Goal: Navigation & Orientation: Find specific page/section

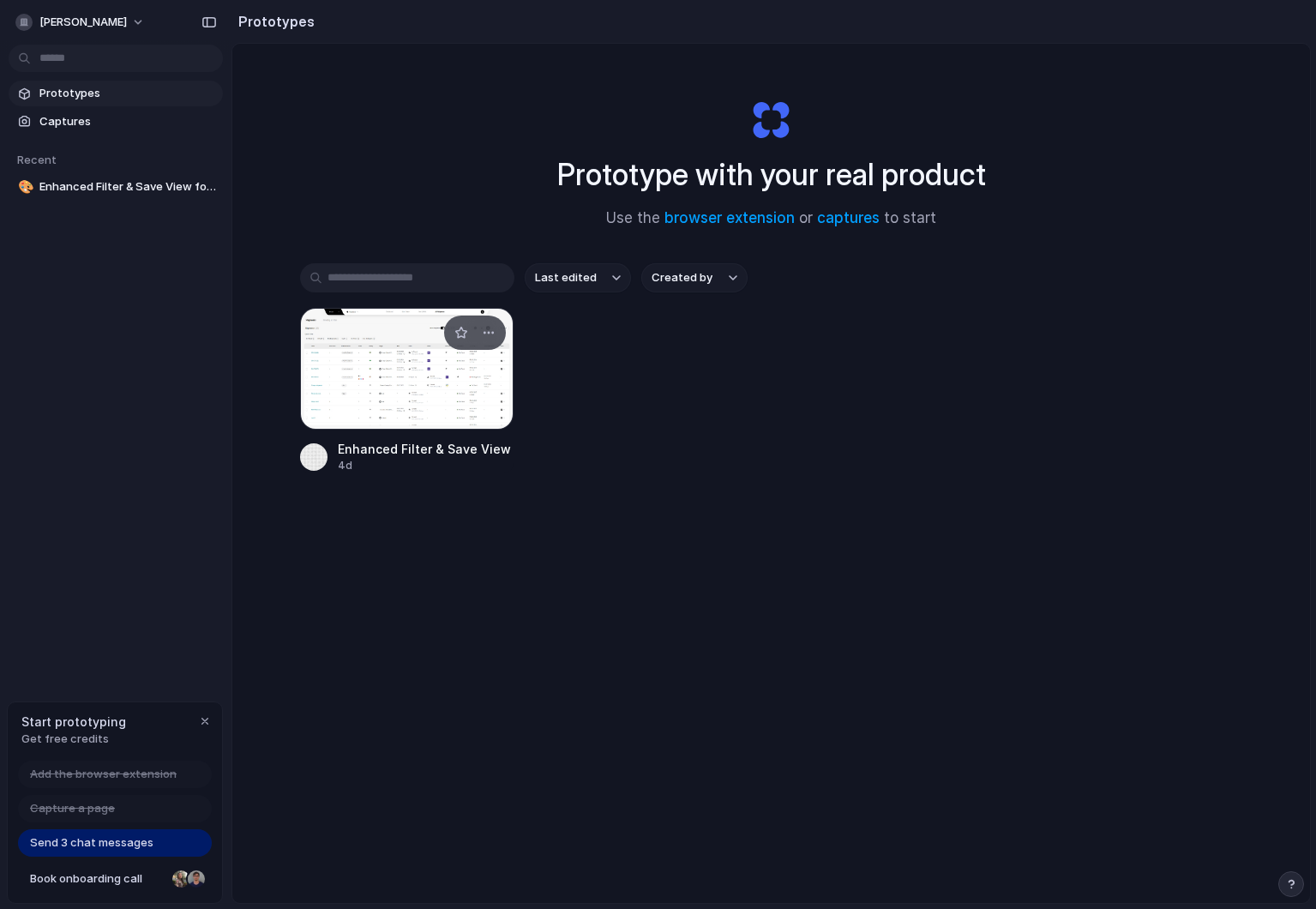
click at [389, 384] on div at bounding box center [407, 369] width 214 height 122
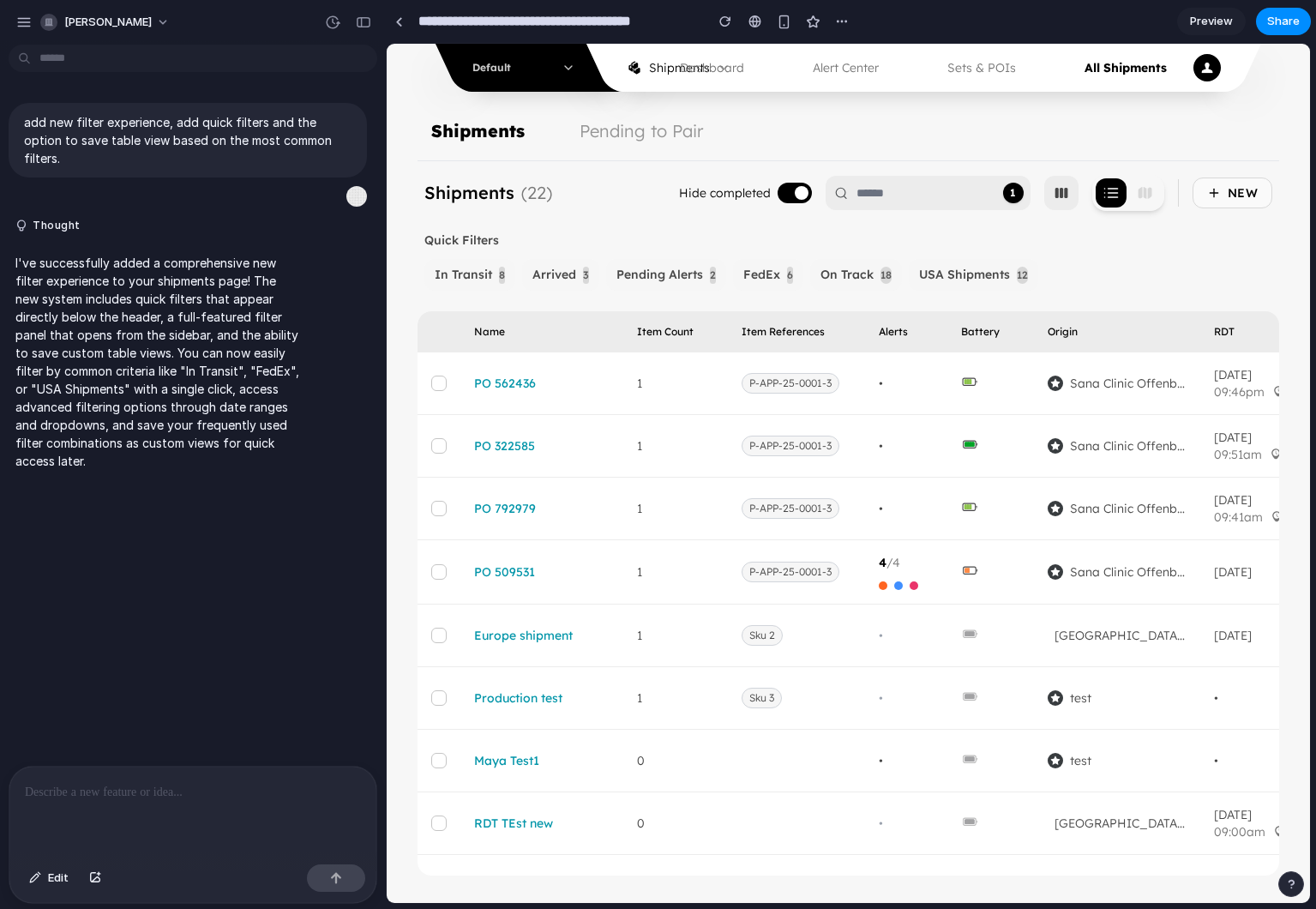
click at [771, 273] on span "FedEx" at bounding box center [761, 274] width 37 height 18
click at [1010, 281] on button "USA Shipments 12" at bounding box center [973, 275] width 129 height 32
click at [1057, 198] on icon "button" at bounding box center [1061, 193] width 17 height 17
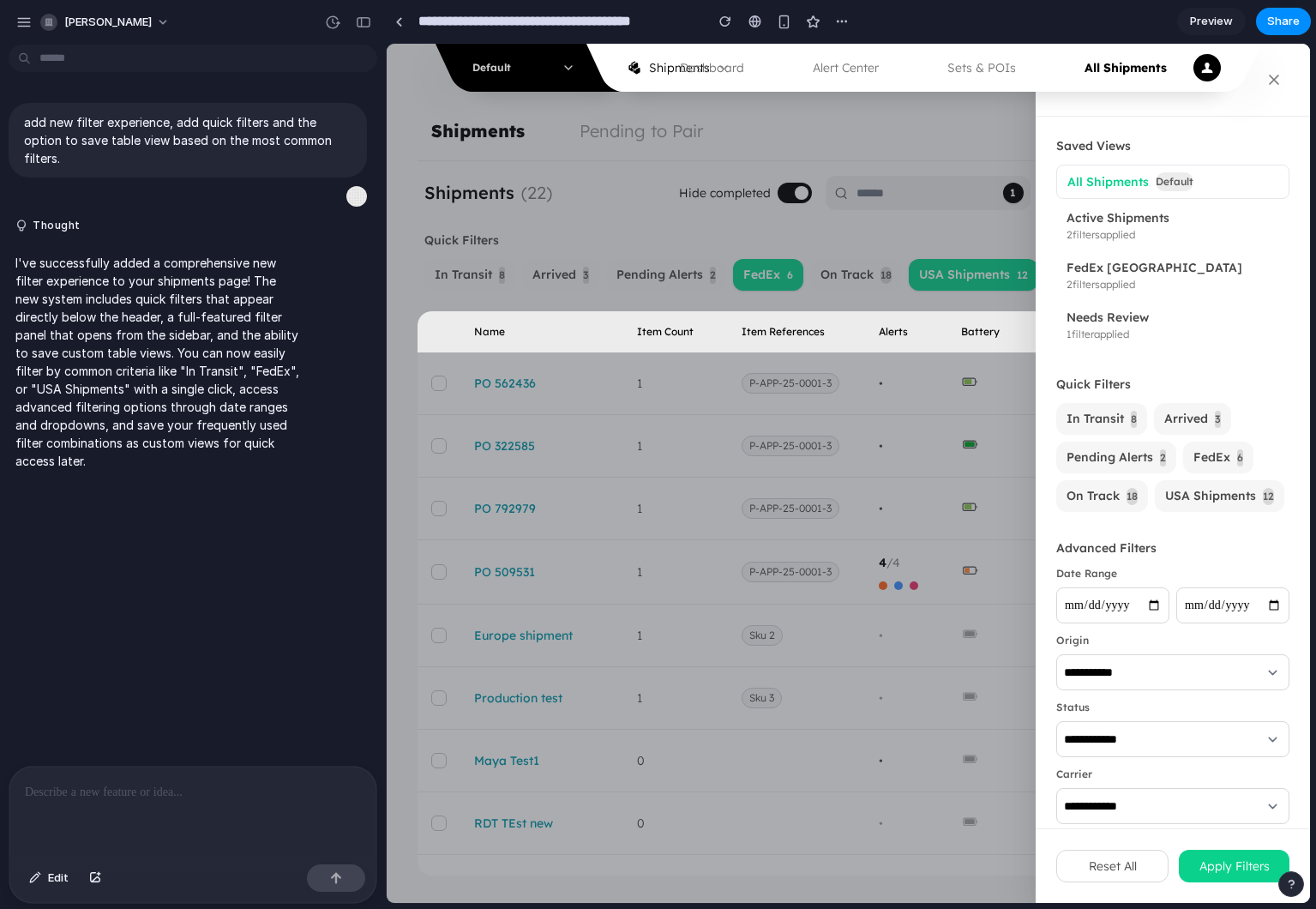
scroll to position [21, 0]
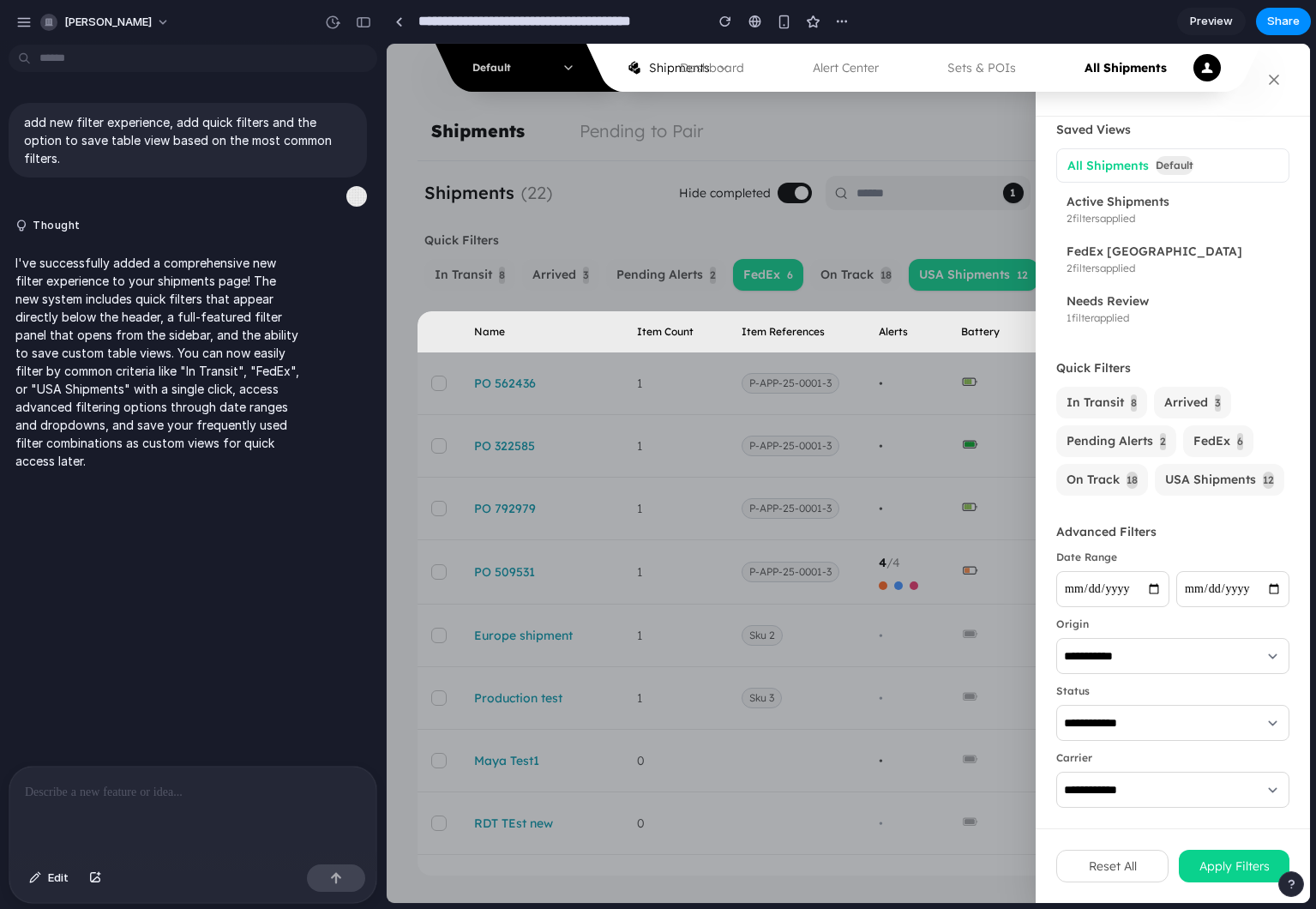
click at [1262, 77] on nav "Default Shipments Dashboard Alert Center Sets & POIs All Shipments" at bounding box center [848, 67] width 924 height 48
click at [1280, 77] on nav "Default Shipments Dashboard Alert Center Sets & POIs All Shipments" at bounding box center [848, 67] width 924 height 48
click at [1271, 77] on nav "Default Shipments Dashboard Alert Center Sets & POIs All Shipments" at bounding box center [848, 67] width 924 height 48
click at [1206, 11] on link "Preview" at bounding box center [1211, 21] width 68 height 27
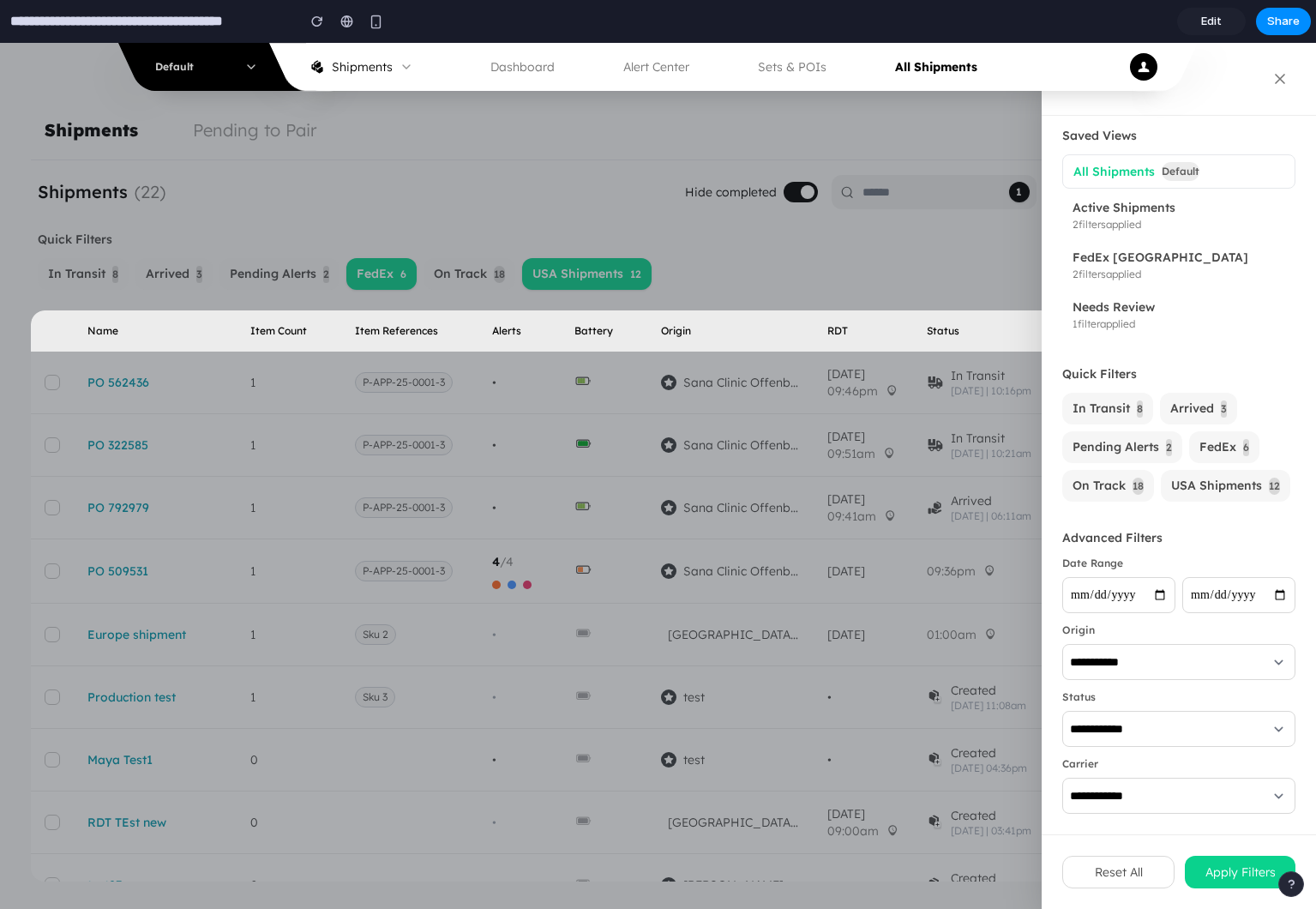
click at [1113, 877] on button "Reset All" at bounding box center [1119, 872] width 112 height 33
click at [824, 666] on div at bounding box center [658, 476] width 1316 height 866
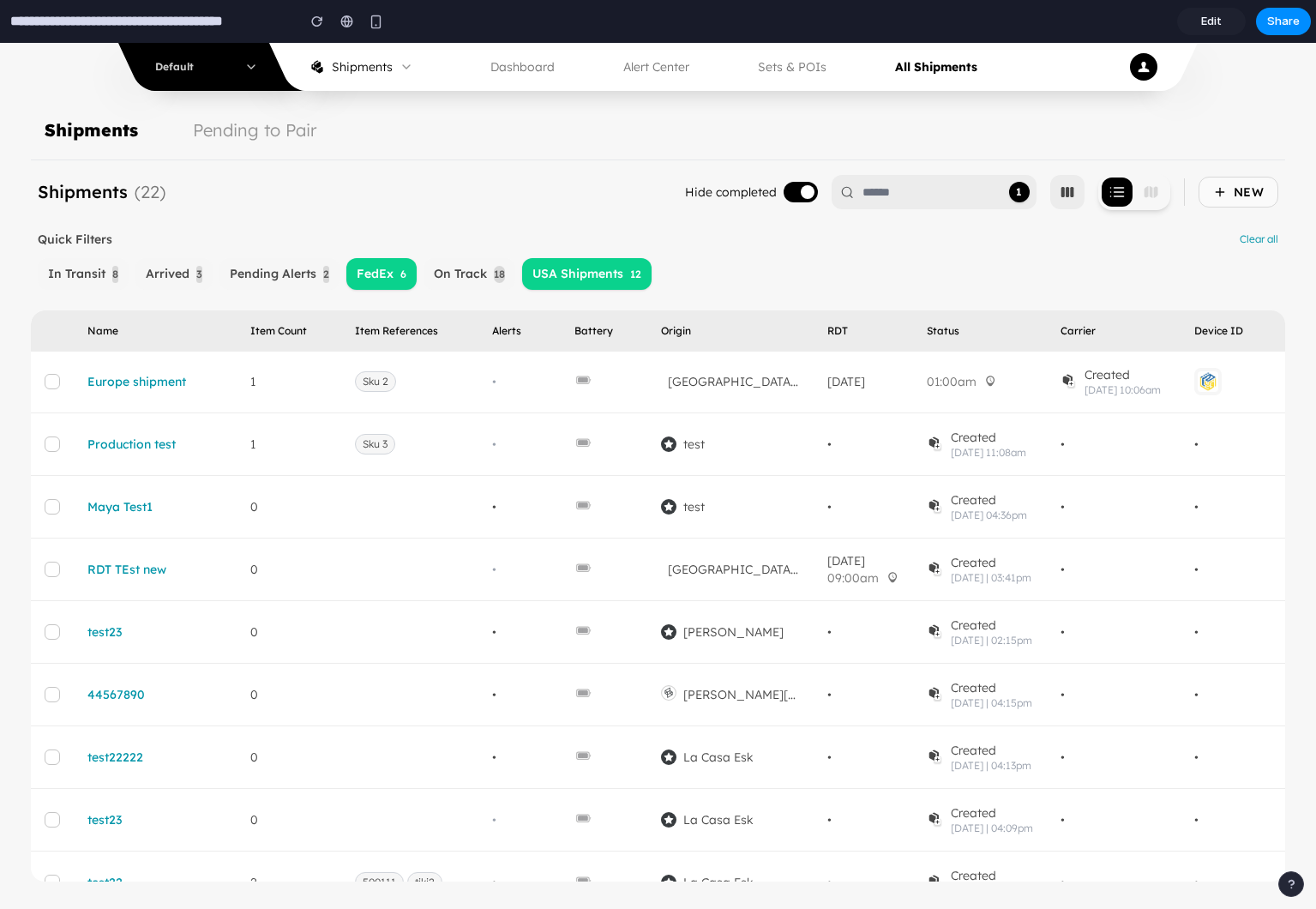
scroll to position [0, 0]
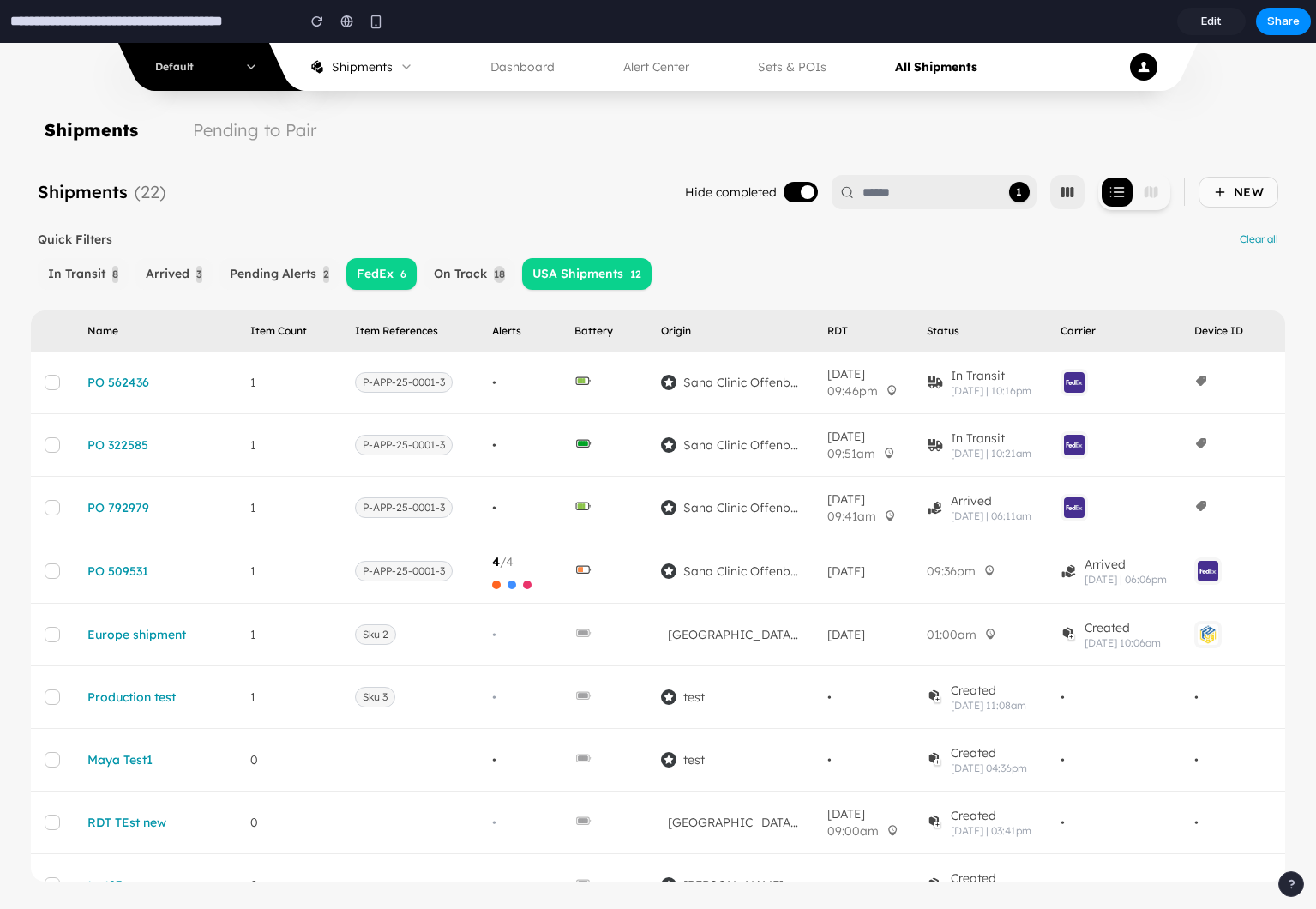
click at [388, 271] on span "FedEx" at bounding box center [374, 273] width 37 height 18
click at [546, 271] on span "USA Shipments" at bounding box center [578, 273] width 91 height 18
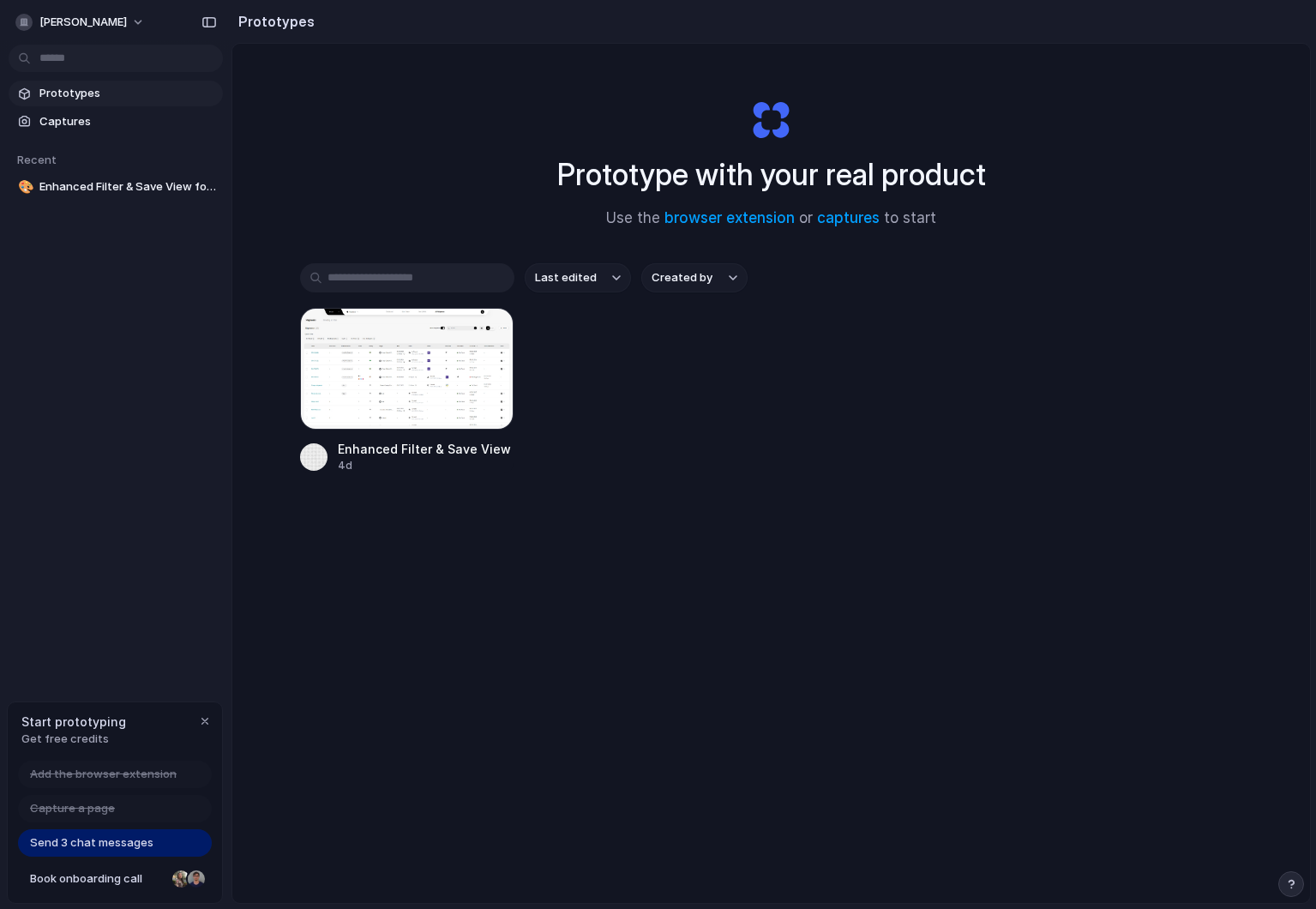
click at [77, 97] on span "Prototypes" at bounding box center [127, 94] width 177 height 17
click at [77, 261] on div "Prototypes Captures Recent 🎨 Enhanced Filter & Save View for Shipments" at bounding box center [115, 212] width 231 height 424
click at [201, 717] on div "button" at bounding box center [205, 721] width 14 height 14
click at [118, 53] on body "shlomtzion-sherki Prototypes Captures Recent 🎨 Enhanced Filter & Save View for …" at bounding box center [658, 454] width 1316 height 909
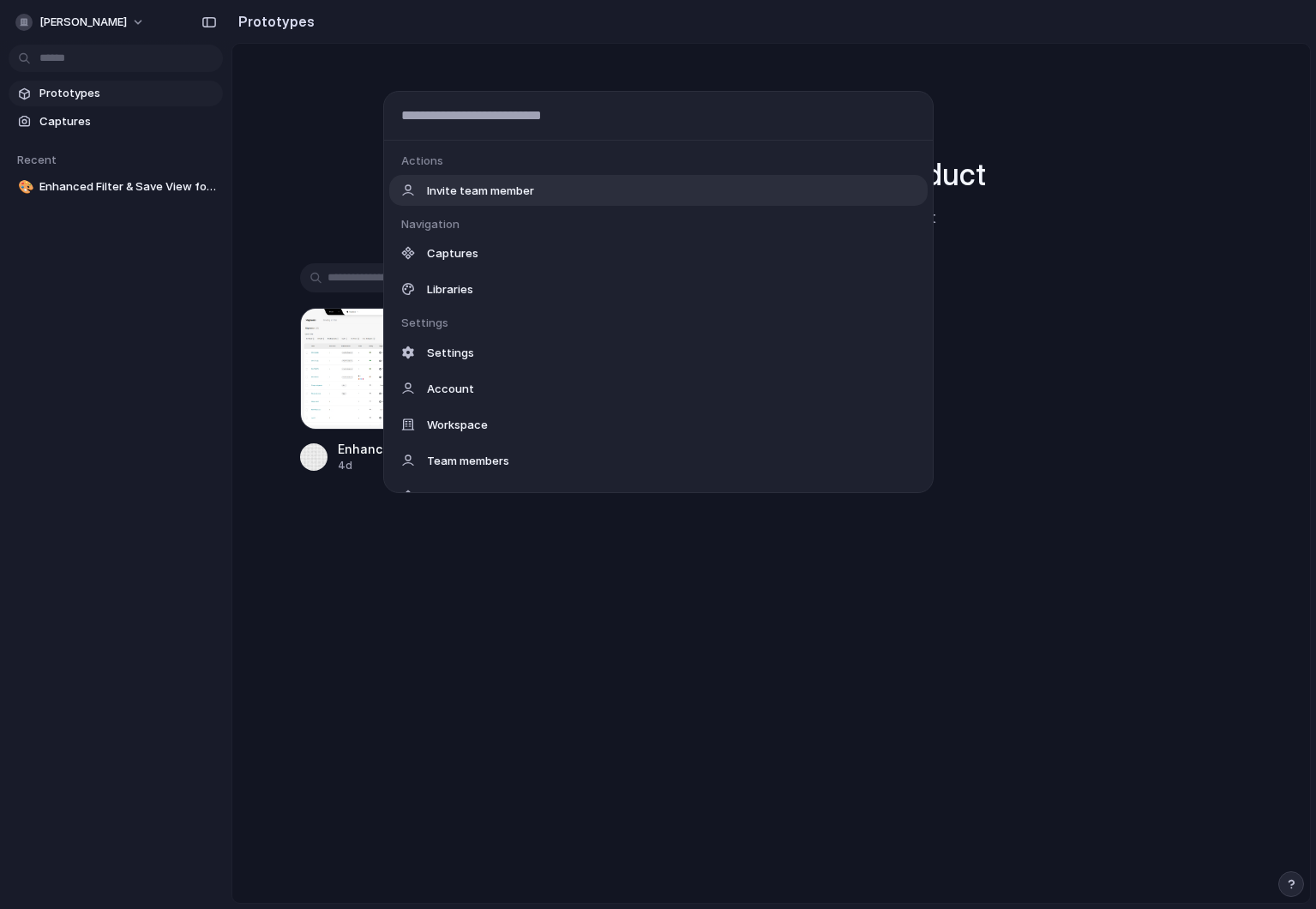
click at [263, 107] on div "Actions Invite team member Navigation Captures Libraries Settings Settings Acco…" at bounding box center [658, 454] width 1316 height 909
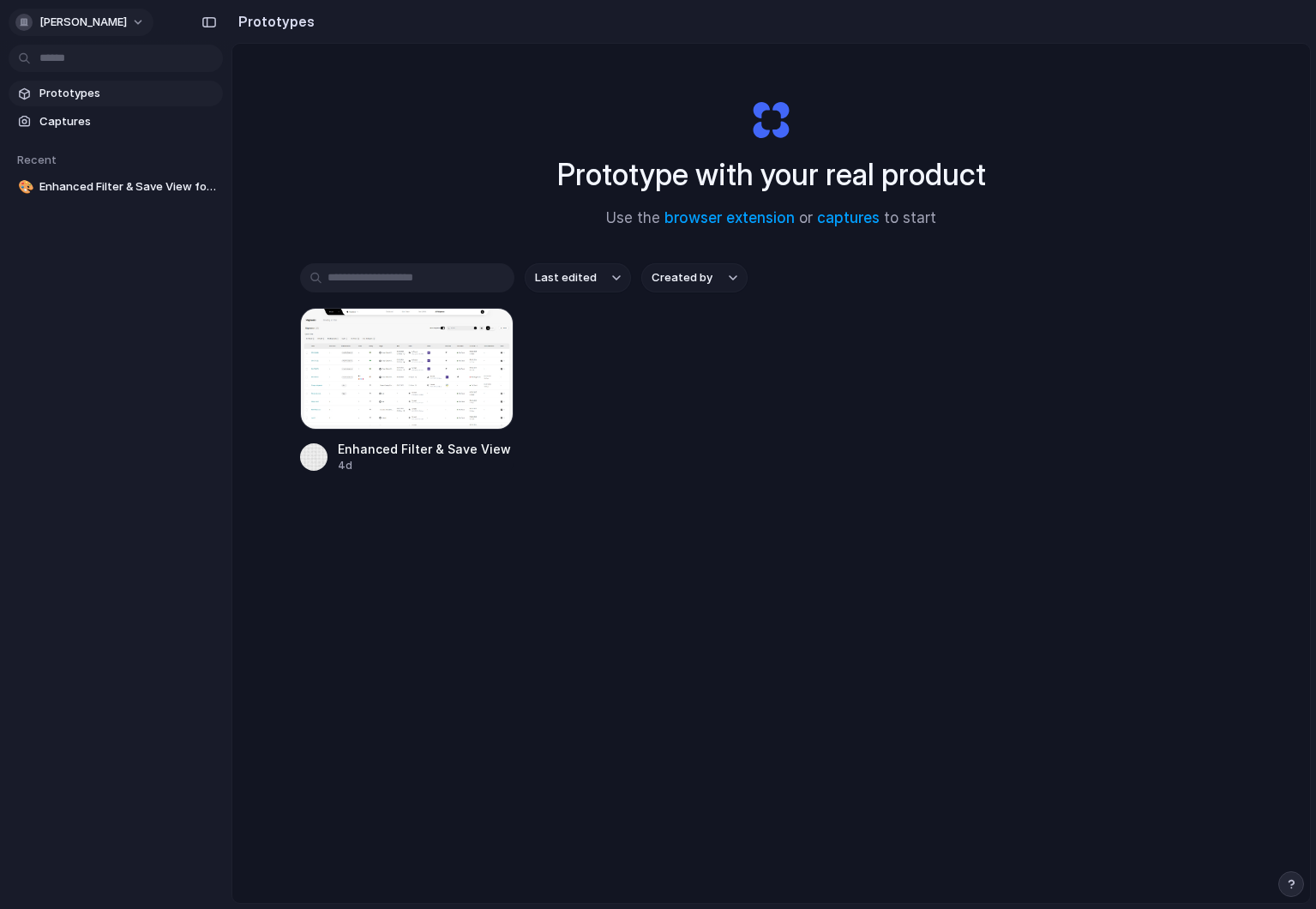
click at [148, 15] on button "[PERSON_NAME]" at bounding box center [80, 22] width 145 height 27
click at [590, 336] on div "Enhanced Filter & Save View for Shipments 4d" at bounding box center [772, 390] width 943 height 166
click at [851, 215] on link "captures" at bounding box center [848, 218] width 63 height 17
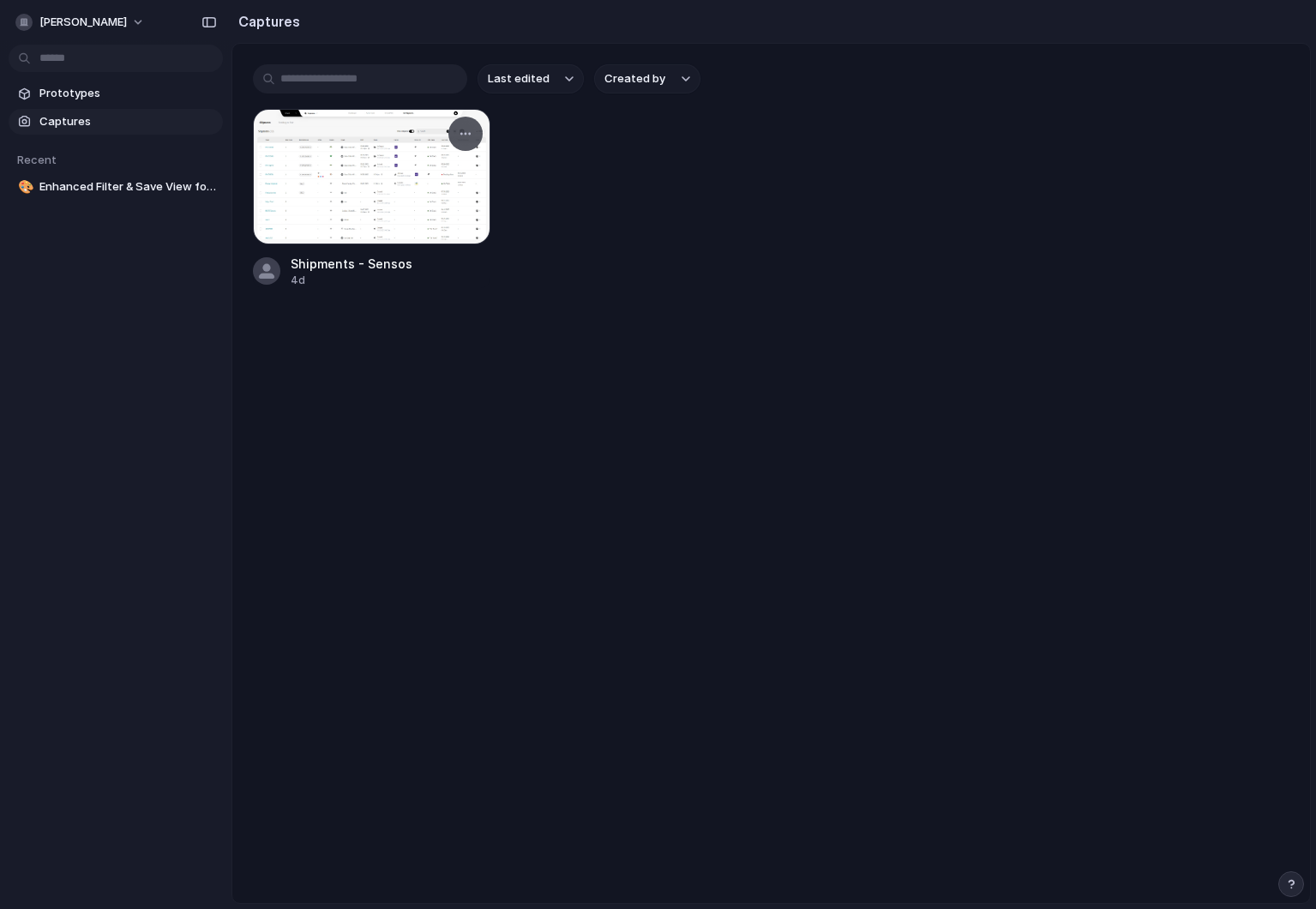
click at [352, 164] on div at bounding box center [372, 176] width 238 height 136
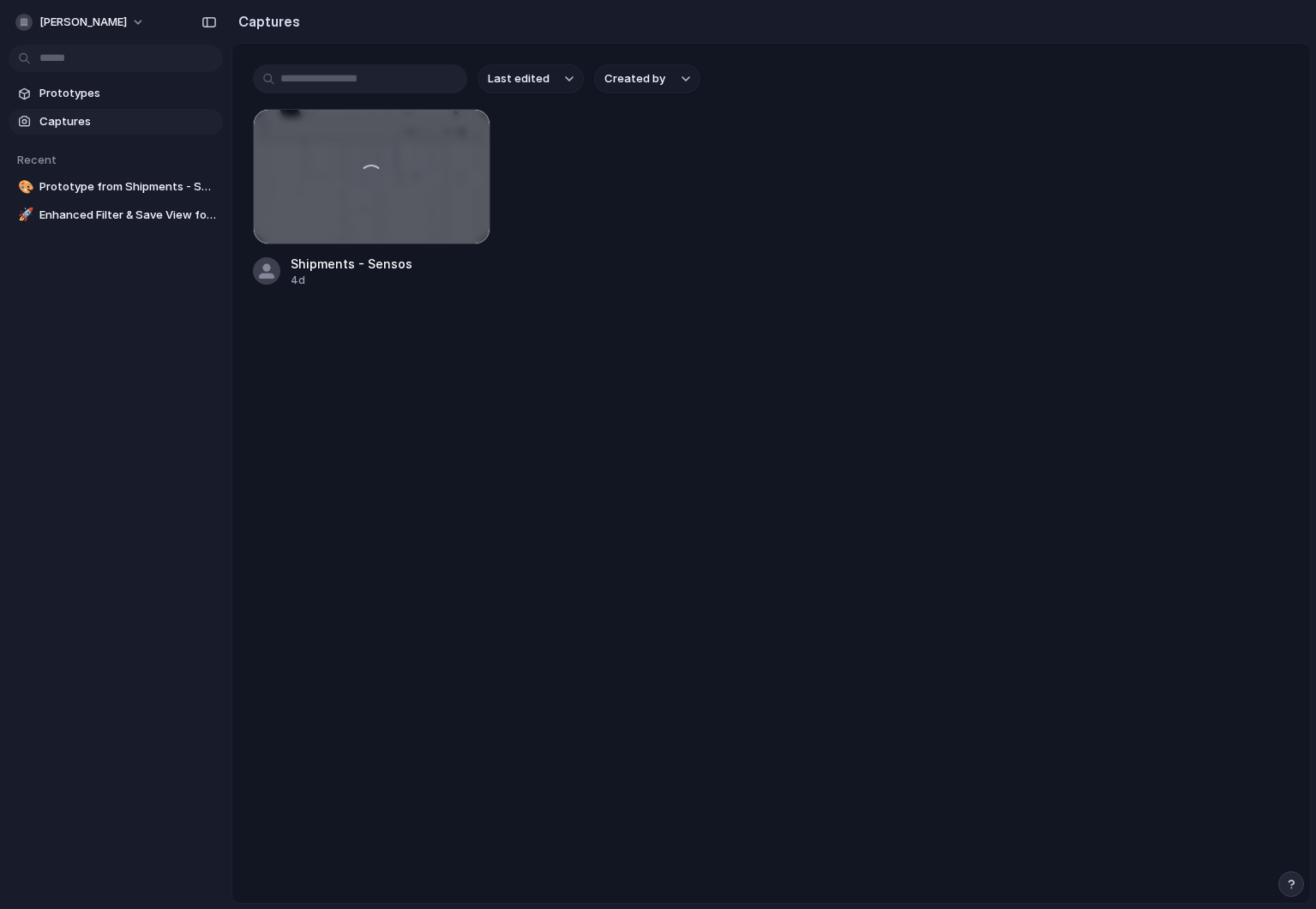
click at [273, 20] on h2 "Captures" at bounding box center [265, 22] width 68 height 21
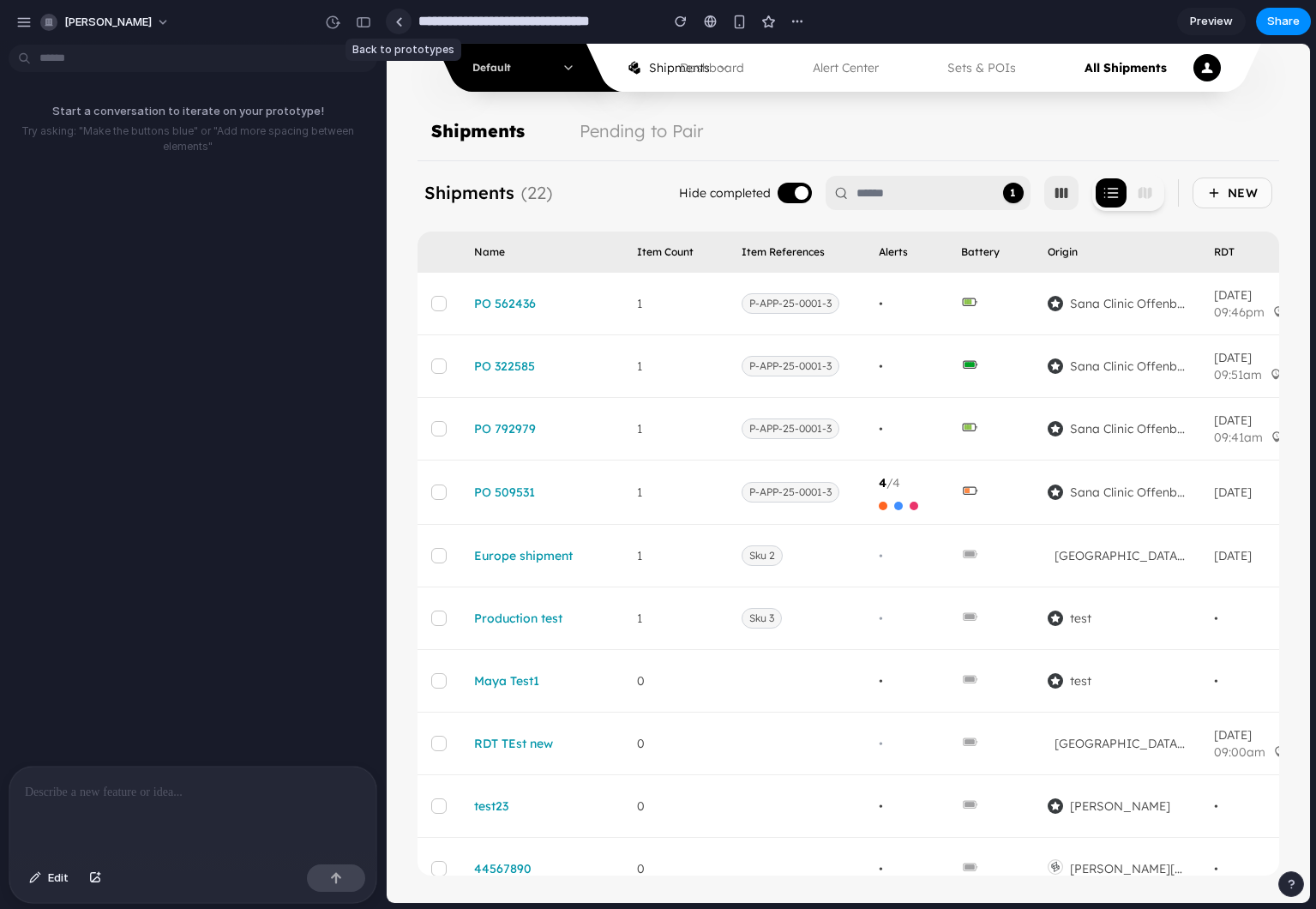
click at [395, 22] on div at bounding box center [399, 22] width 7 height 9
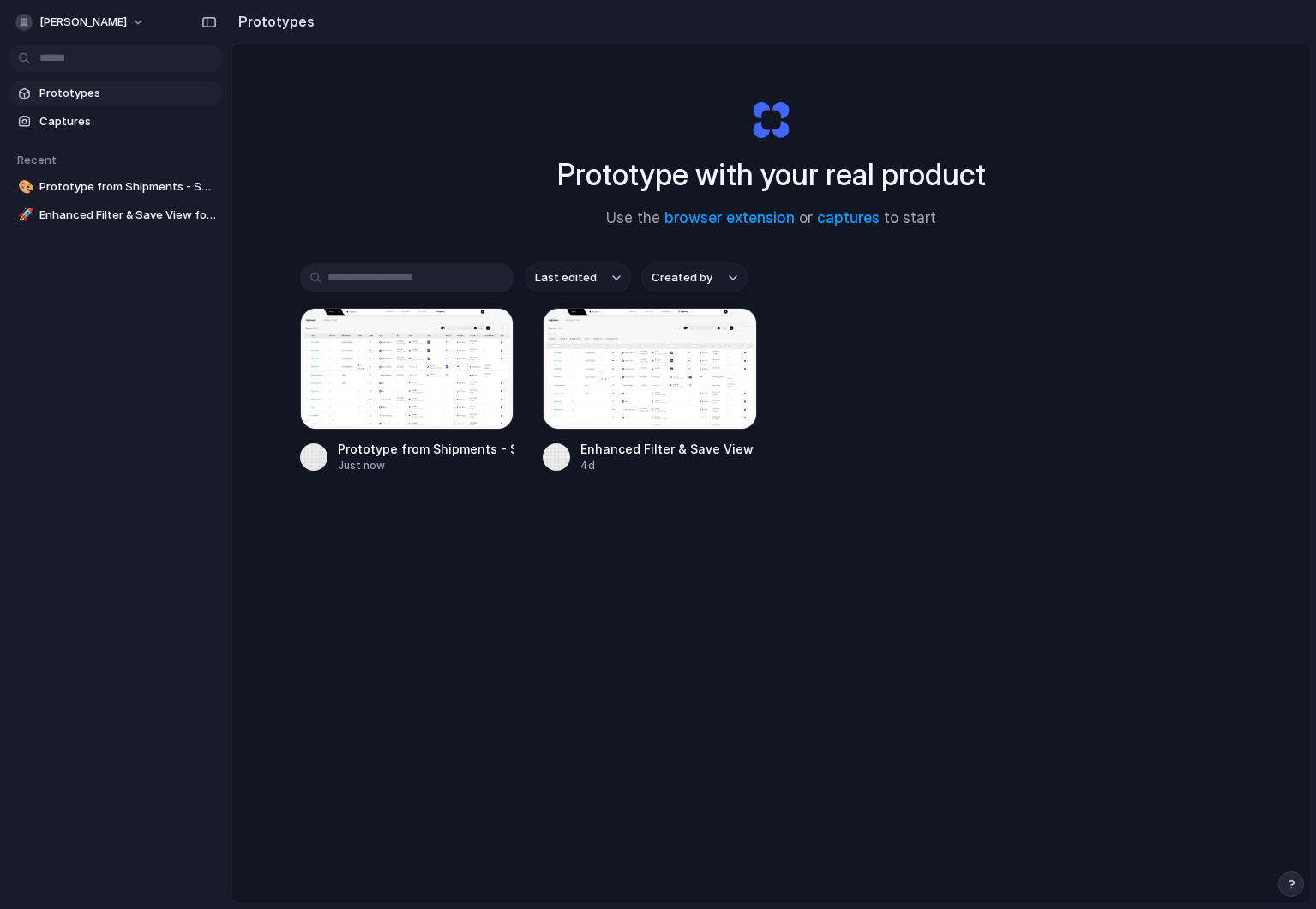
click at [751, 207] on div "Prototype with your real product Use the browser extension or captures to start" at bounding box center [771, 157] width 686 height 185
click at [747, 213] on link "browser extension" at bounding box center [729, 218] width 130 height 17
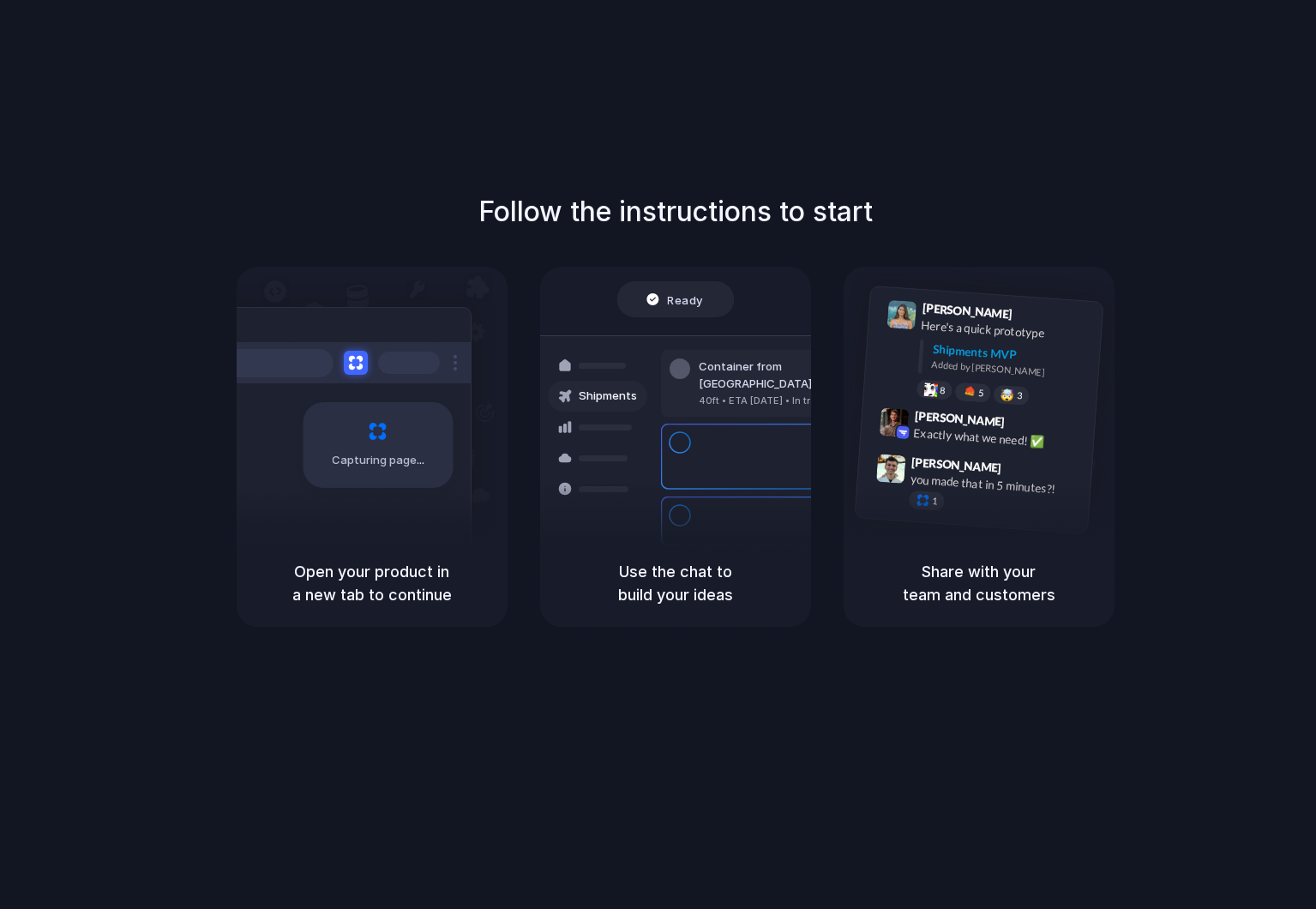
click at [355, 440] on div "Capturing page" at bounding box center [377, 446] width 150 height 86
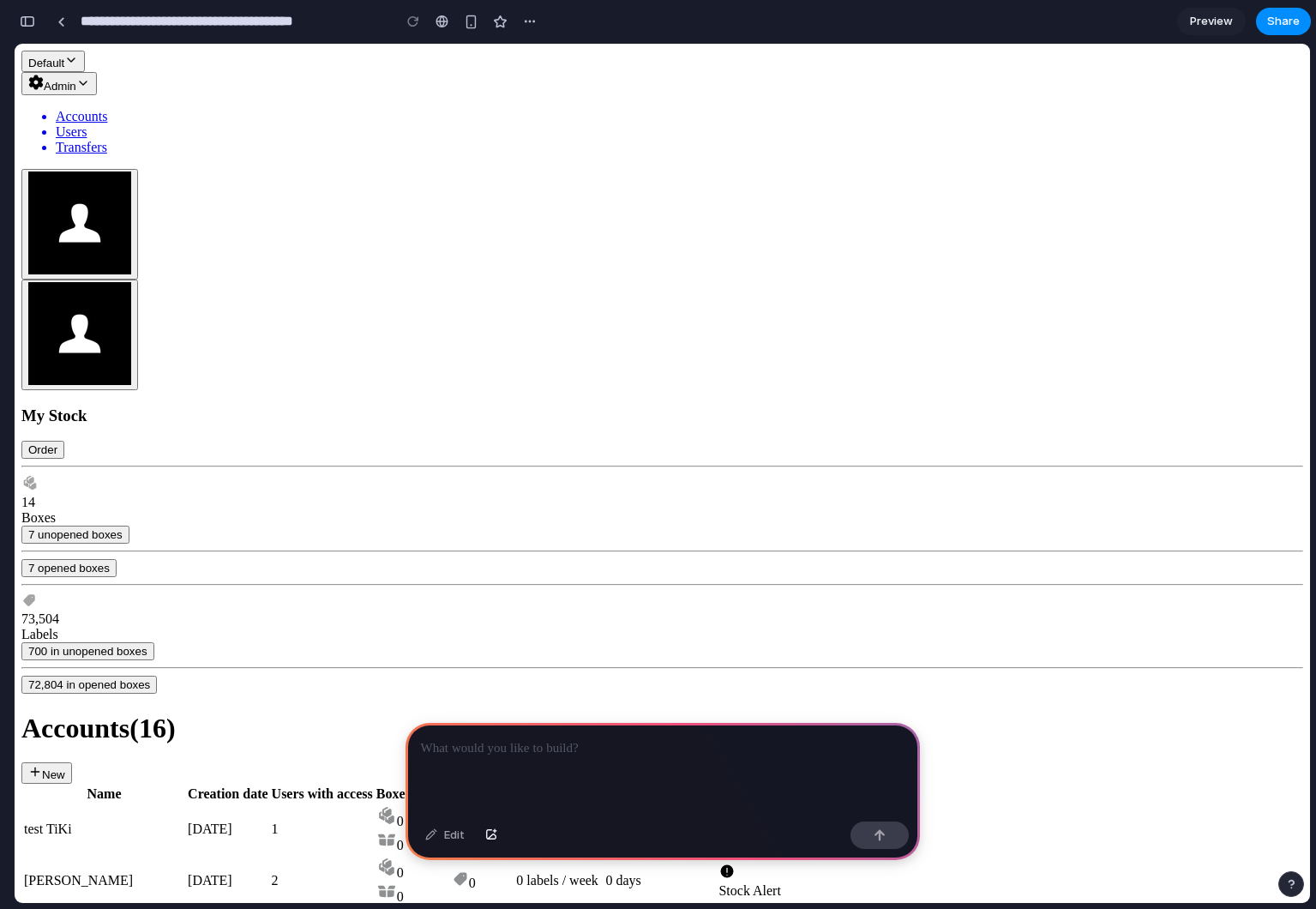
click at [817, 781] on div at bounding box center [663, 769] width 515 height 92
click at [519, 23] on button "button" at bounding box center [529, 21] width 25 height 25
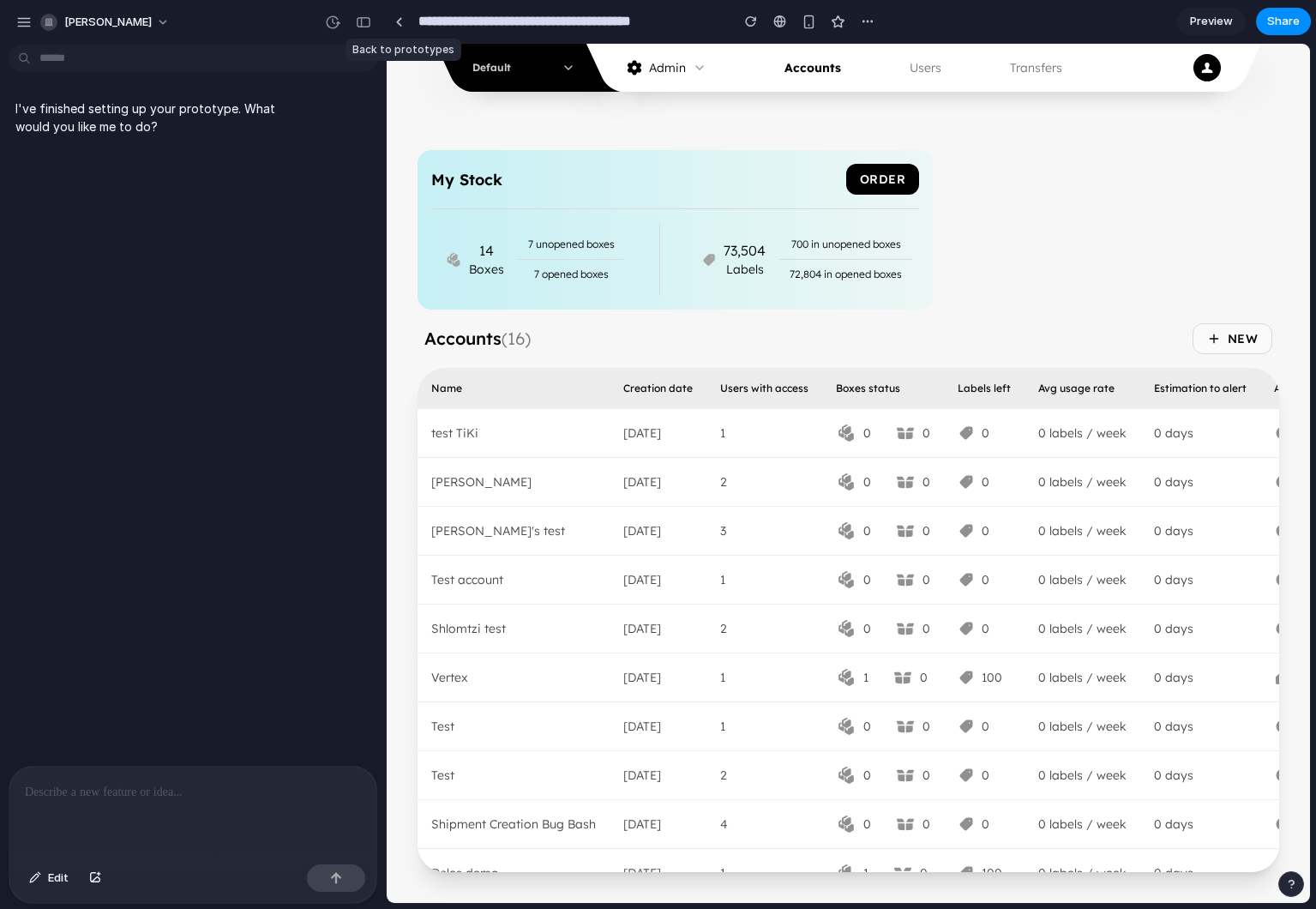
click at [398, 24] on div at bounding box center [399, 22] width 7 height 9
